Goal: Task Accomplishment & Management: Complete application form

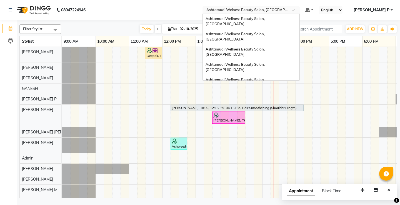
click at [298, 10] on span at bounding box center [294, 12] width 7 height 6
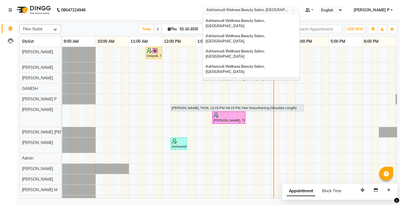
scroll to position [9, 0]
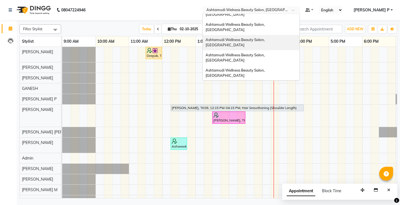
click at [265, 37] on span "Ashtamudi Wellness Beauty Salon, [GEOGRAPHIC_DATA]" at bounding box center [235, 42] width 60 height 10
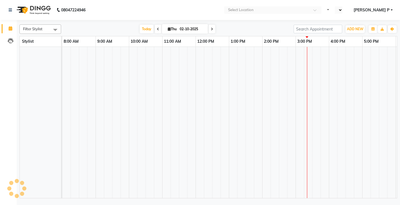
select select "en"
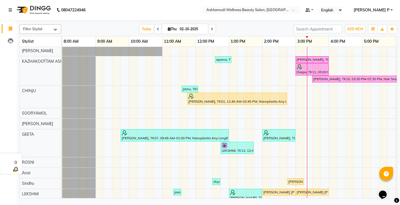
scroll to position [46, 0]
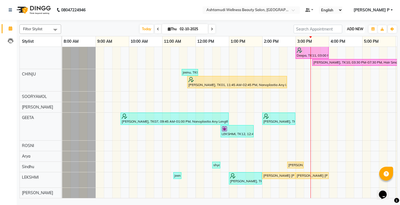
click at [351, 29] on span "ADD NEW" at bounding box center [355, 29] width 16 height 4
click at [352, 40] on button "Add Appointment" at bounding box center [342, 39] width 44 height 7
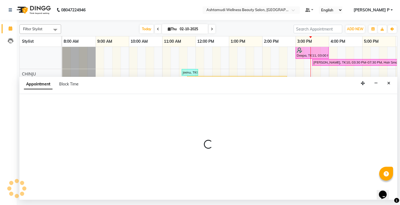
select select "540"
select select "tentative"
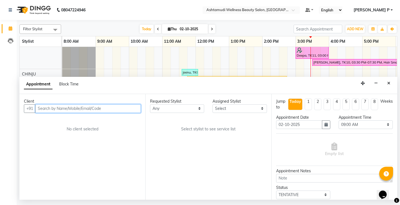
paste input "6238776330"
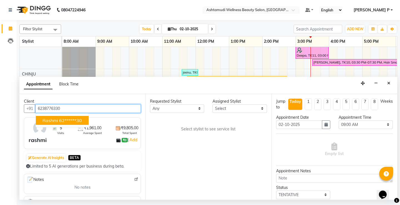
type input "6238776330"
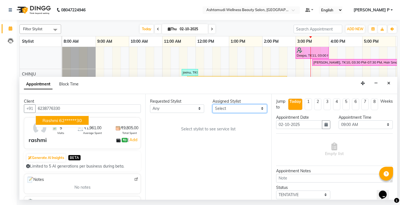
click at [259, 108] on select "Select [PERSON_NAME] ASHTAMUDI KRISHNA [PERSON_NAME] [PERSON_NAME] Gopal PRIYA …" at bounding box center [239, 108] width 54 height 9
select select "27528"
click at [212, 104] on select "Select [PERSON_NAME] ASHTAMUDI KRISHNA [PERSON_NAME] [PERSON_NAME] Gopal PRIYA …" at bounding box center [239, 108] width 54 height 9
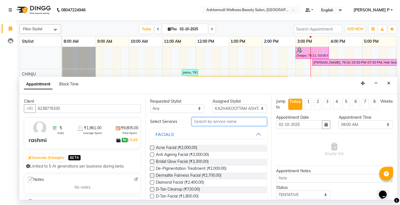
click at [195, 121] on input "text" at bounding box center [228, 121] width 75 height 9
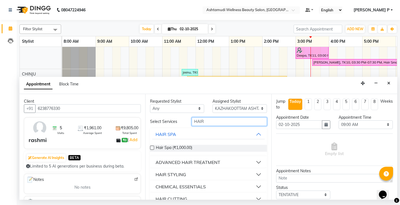
type input "HAIR"
click at [152, 147] on label at bounding box center [152, 148] width 4 height 4
click at [152, 147] on input "checkbox" at bounding box center [152, 149] width 4 height 4
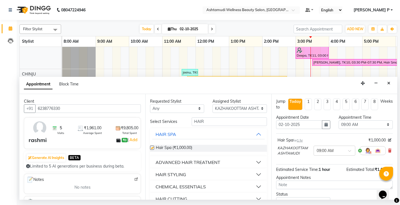
checkbox input "false"
click at [379, 125] on select "Select 09:00 AM 09:15 AM 09:30 AM 09:45 AM 10:00 AM 10:15 AM 10:30 AM 10:45 AM …" at bounding box center [365, 124] width 54 height 9
select select "885"
click at [338, 120] on select "Select 09:00 AM 09:15 AM 09:30 AM 09:45 AM 10:00 AM 10:15 AM 10:30 AM 10:45 AM …" at bounding box center [365, 124] width 54 height 9
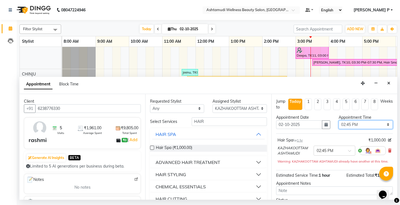
scroll to position [47, 0]
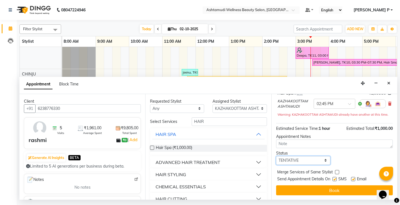
click at [297, 162] on select "Select TENTATIVE CONFIRM CHECK-IN UPCOMING" at bounding box center [303, 160] width 54 height 9
select select "confirm booking"
click at [276, 156] on select "Select TENTATIVE CONFIRM CHECK-IN UPCOMING" at bounding box center [303, 160] width 54 height 9
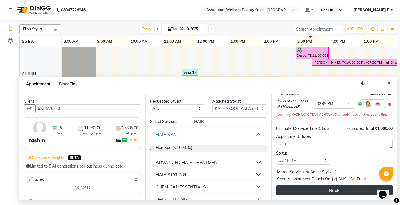
click at [318, 191] on button "Book" at bounding box center [334, 190] width 117 height 10
